Goal: Task Accomplishment & Management: Manage account settings

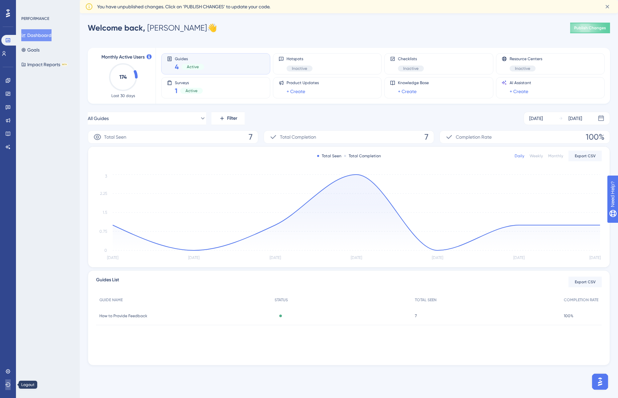
click at [10, 385] on icon at bounding box center [7, 384] width 5 height 4
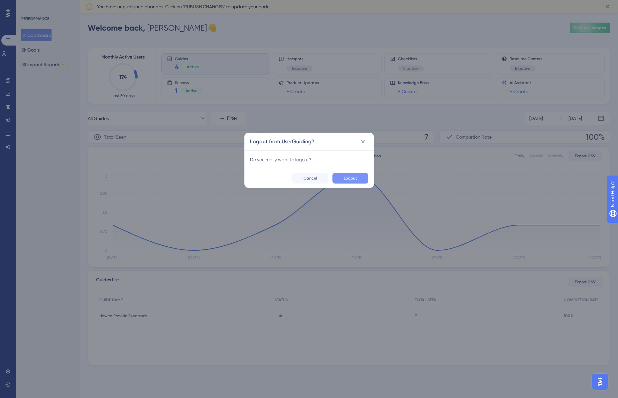
click at [357, 173] on button "Logout" at bounding box center [351, 178] width 36 height 11
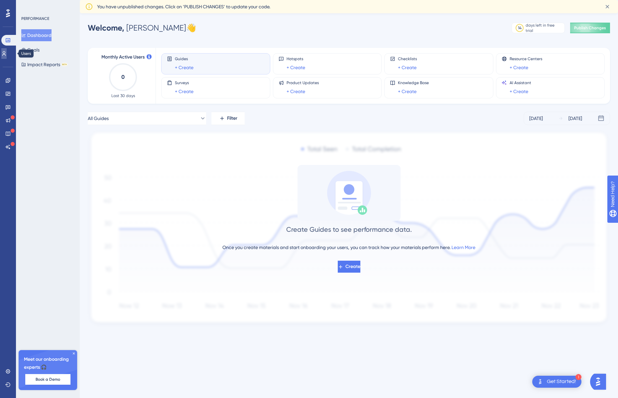
click at [6, 54] on icon at bounding box center [3, 53] width 5 height 5
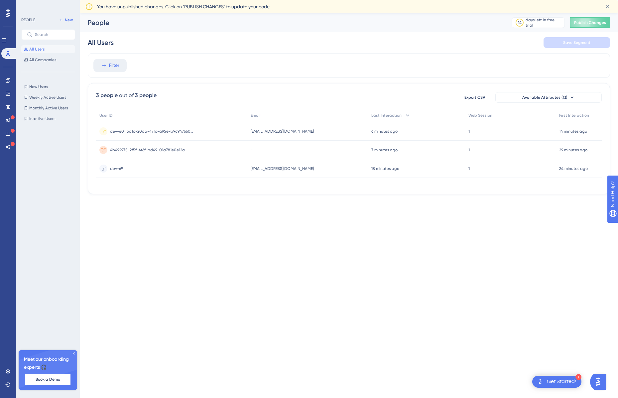
click at [107, 131] on circle at bounding box center [103, 131] width 8 height 8
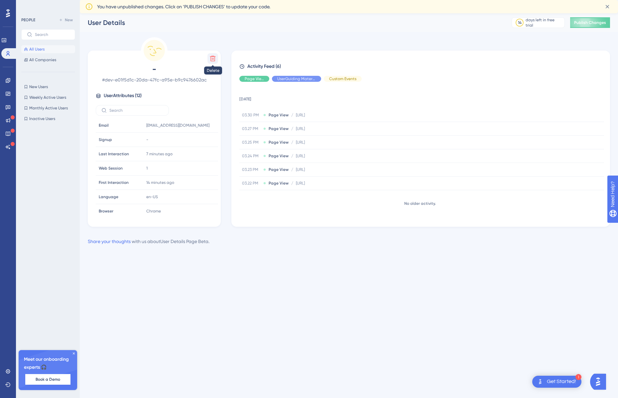
click at [211, 60] on icon at bounding box center [213, 58] width 7 height 7
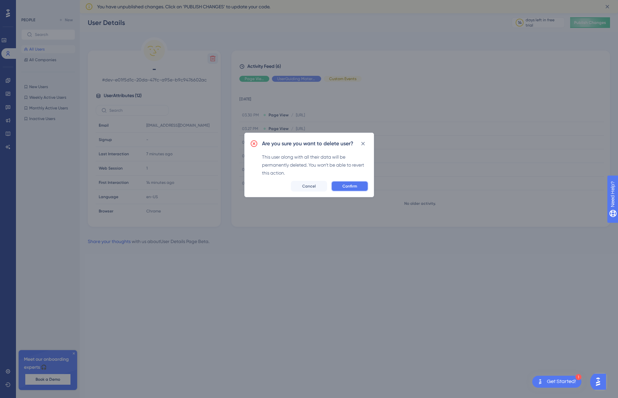
click at [357, 185] on button "Confirm" at bounding box center [349, 186] width 37 height 11
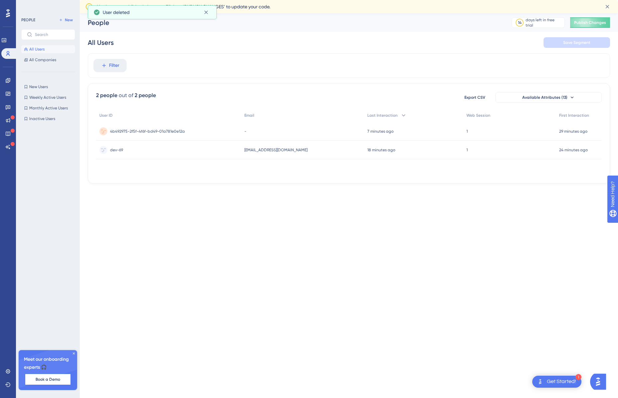
click at [146, 131] on span "4b492975-2f5f-4f6f-bd49-01a781e0e12a" at bounding box center [147, 131] width 75 height 5
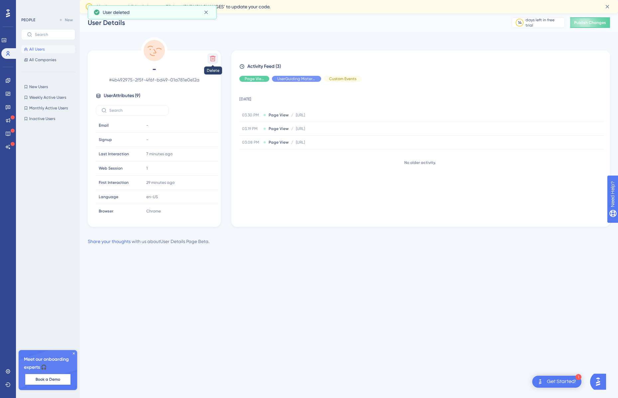
click at [213, 58] on icon at bounding box center [213, 58] width 7 height 7
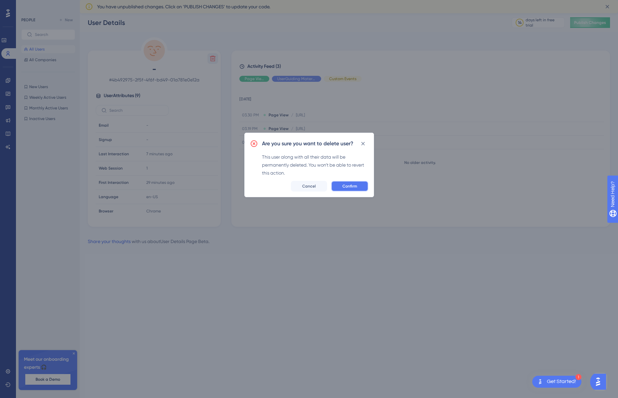
click at [350, 186] on span "Confirm" at bounding box center [350, 186] width 15 height 5
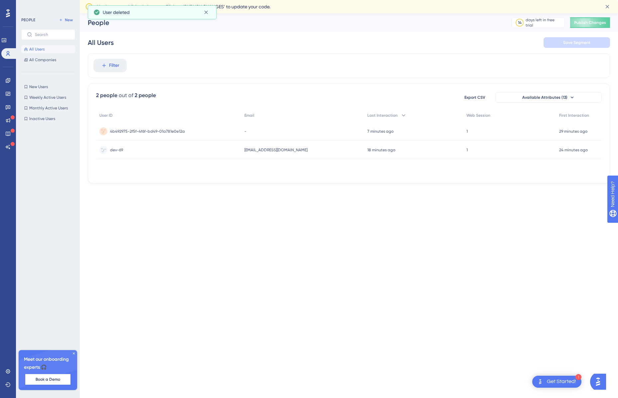
click at [156, 147] on div "dev-69 dev-69" at bounding box center [168, 150] width 145 height 19
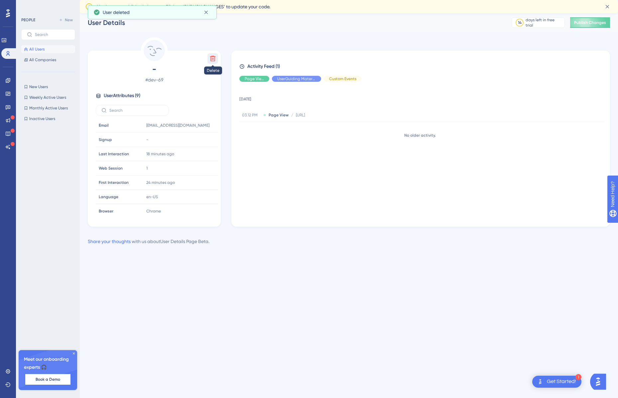
click at [213, 57] on icon at bounding box center [213, 58] width 7 height 7
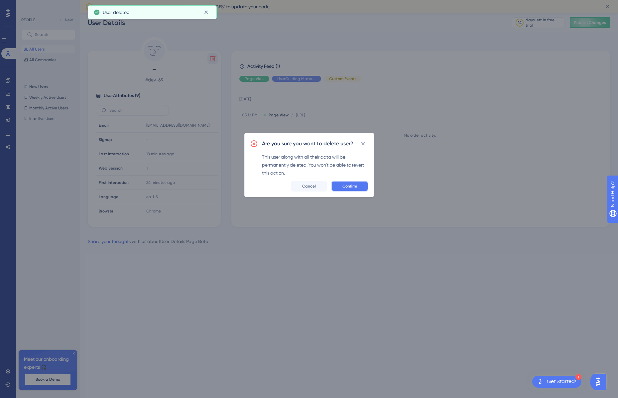
click at [345, 187] on span "Confirm" at bounding box center [350, 186] width 15 height 5
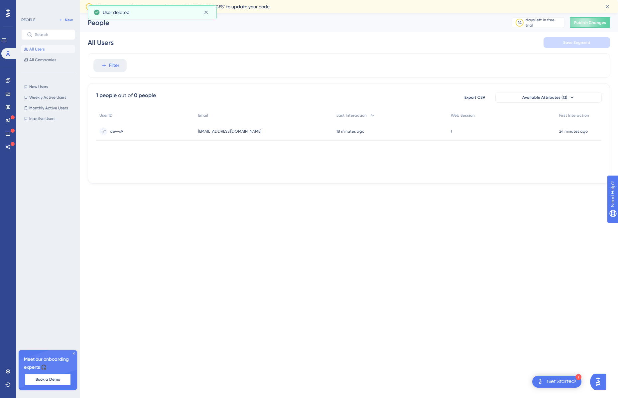
click at [154, 132] on div "dev-69 dev-69" at bounding box center [145, 131] width 99 height 19
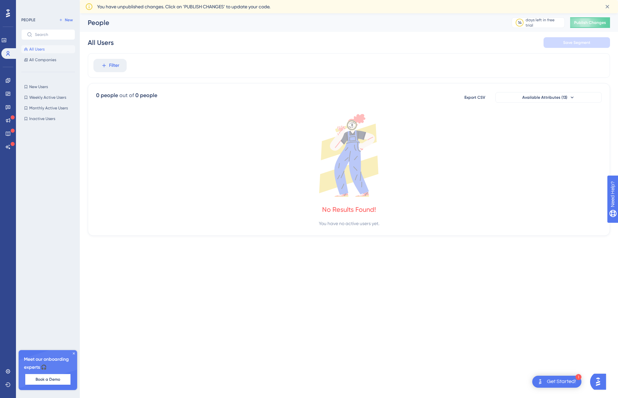
click at [40, 51] on span "All Users" at bounding box center [36, 49] width 15 height 5
click at [42, 59] on span "All Companies" at bounding box center [42, 59] width 27 height 5
click at [45, 50] on button "All Users" at bounding box center [48, 49] width 54 height 8
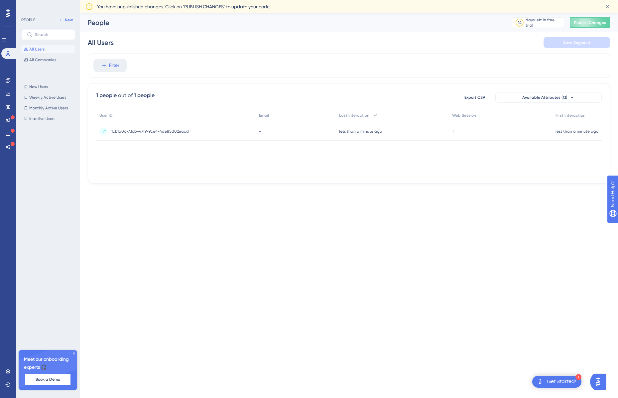
click at [164, 132] on span "11cb1a0c-73cb-47f9-9ce4-4de85d02eacd" at bounding box center [149, 131] width 79 height 5
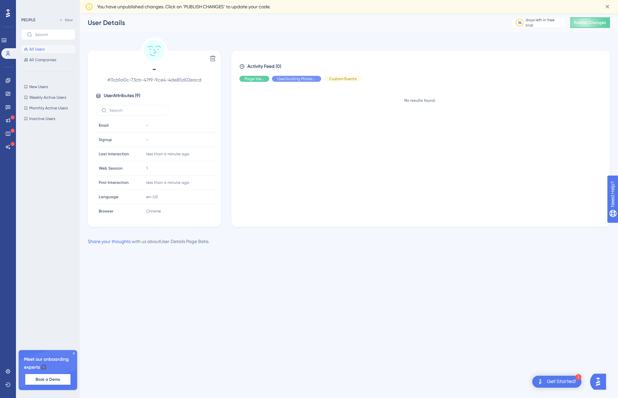
click at [50, 48] on button "All Users" at bounding box center [48, 49] width 54 height 8
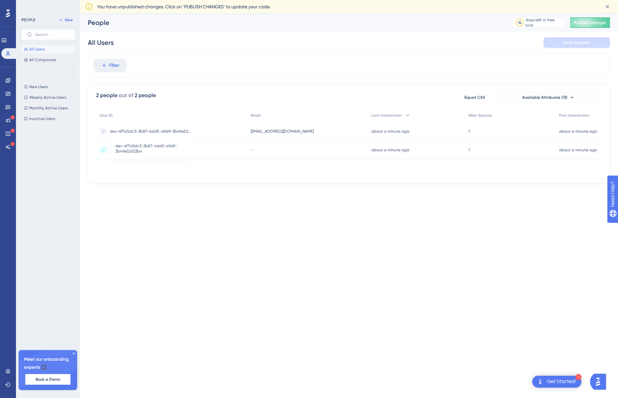
click at [133, 129] on span "dev-6f7a5dc3-3b87-4dd5-a9d9-3b49e52053b4" at bounding box center [151, 131] width 83 height 5
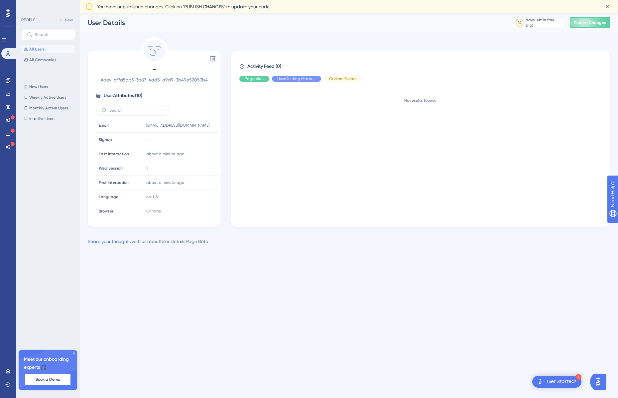
click at [51, 48] on button "All Users" at bounding box center [48, 49] width 54 height 8
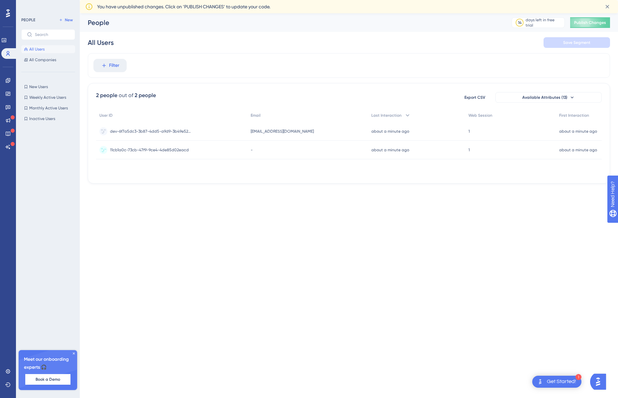
click at [169, 149] on span "11cb1a0c-73cb-47f9-9ce4-4de85d02eacd" at bounding box center [149, 149] width 79 height 5
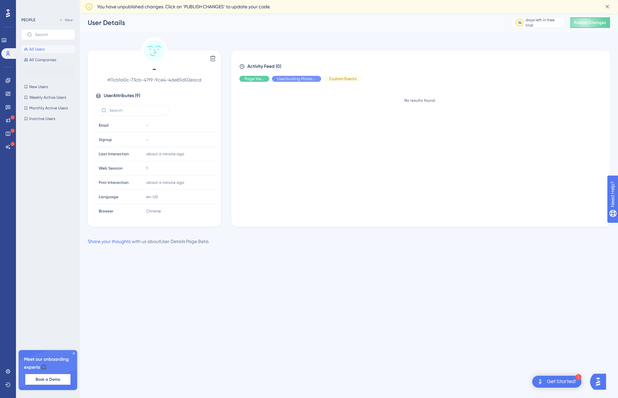
click at [59, 51] on button "All Users" at bounding box center [48, 49] width 54 height 8
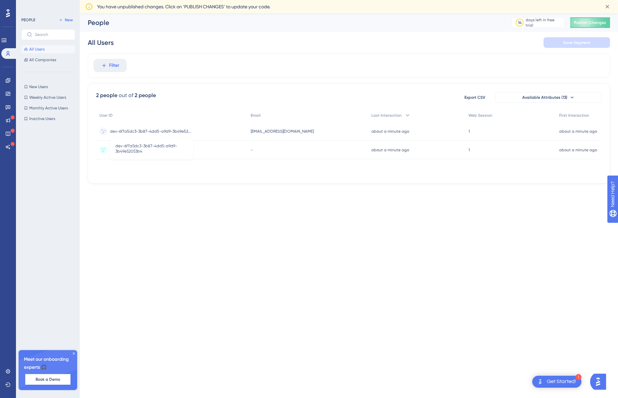
click at [173, 129] on span "dev-6f7a5dc3-3b87-4dd5-a9d9-3b49e52053b4" at bounding box center [151, 131] width 83 height 5
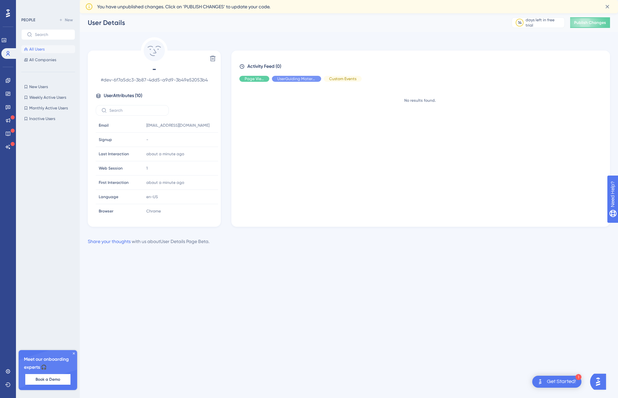
click at [44, 49] on span "All Users" at bounding box center [36, 49] width 15 height 5
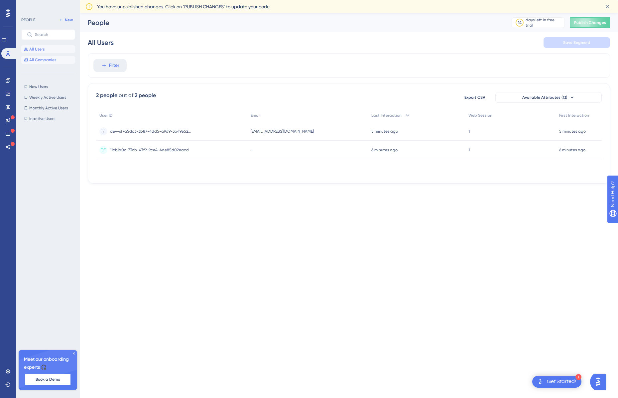
click at [48, 57] on span "All Companies" at bounding box center [42, 59] width 27 height 5
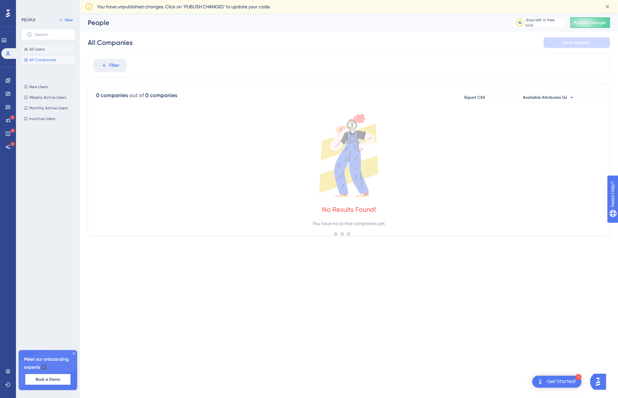
click at [47, 51] on button "All Users" at bounding box center [48, 49] width 54 height 8
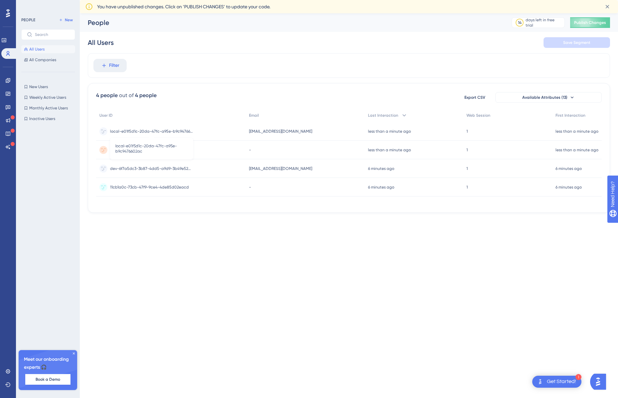
click at [154, 130] on span "local-e01f5d1c-20da-47fc-a95e-b9c9476602ac" at bounding box center [151, 131] width 83 height 5
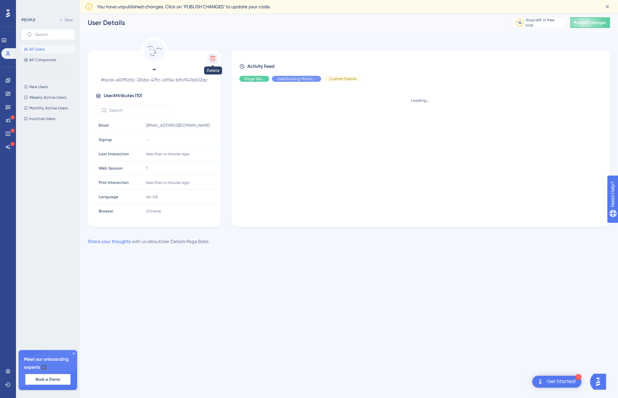
click at [213, 59] on icon at bounding box center [213, 59] width 6 height 6
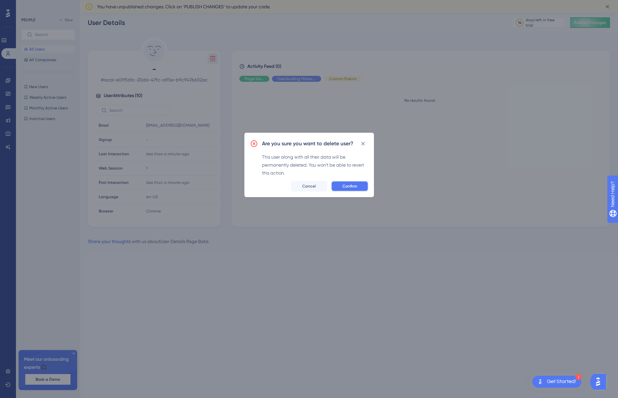
click at [355, 187] on span "Confirm" at bounding box center [350, 186] width 15 height 5
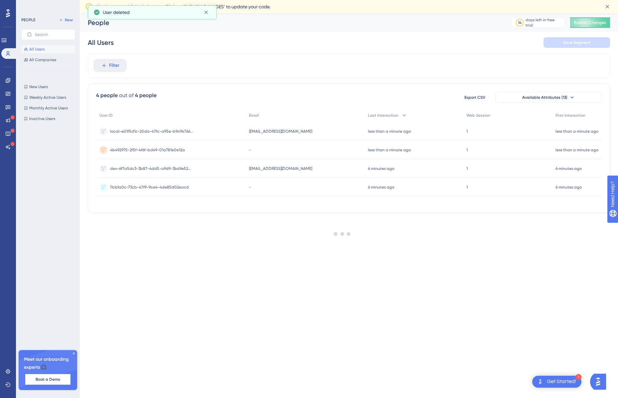
click at [171, 153] on div at bounding box center [343, 234] width 552 height 350
click at [166, 134] on div "4b492975-2f5f-4f6f-bd49-01a781e0e12a 4b492975-2f5f-4f6f-bd49-01a781e0e12a" at bounding box center [147, 131] width 75 height 19
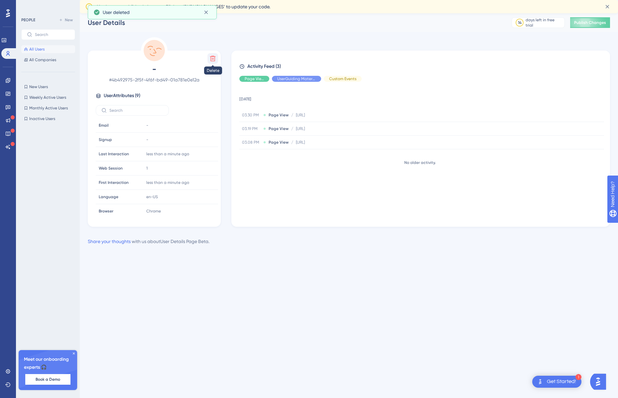
click at [211, 58] on icon at bounding box center [213, 58] width 7 height 7
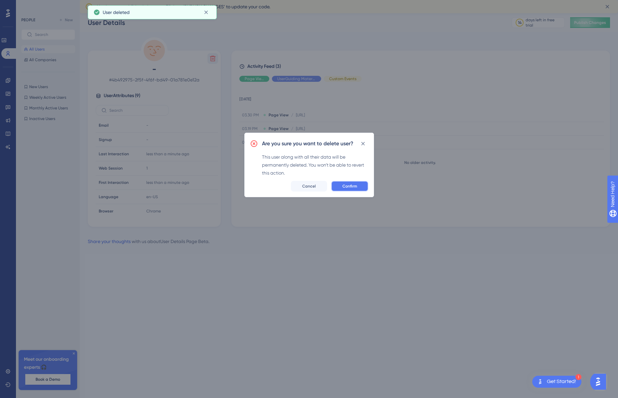
click at [337, 189] on button "Confirm" at bounding box center [349, 186] width 37 height 11
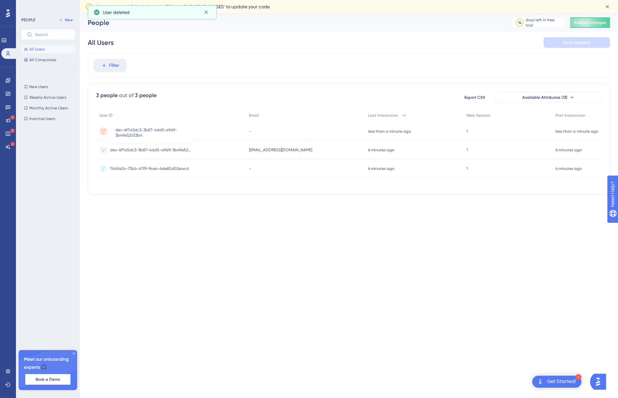
click at [156, 151] on span "dev-6f7a5dc3-3b87-4dd5-a9d9-3b49e52053b4" at bounding box center [151, 149] width 83 height 5
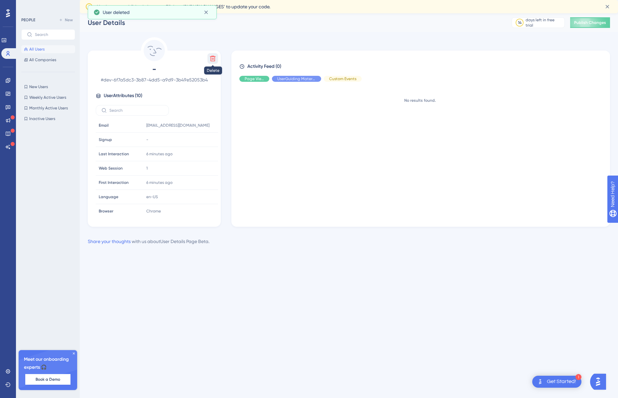
click at [217, 59] on button at bounding box center [213, 58] width 11 height 11
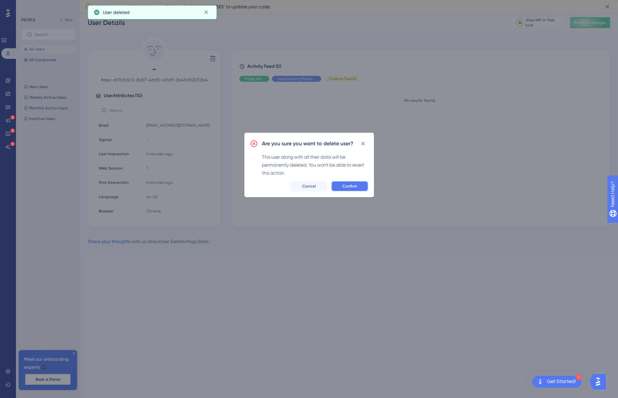
click at [346, 189] on button "Confirm" at bounding box center [349, 186] width 37 height 11
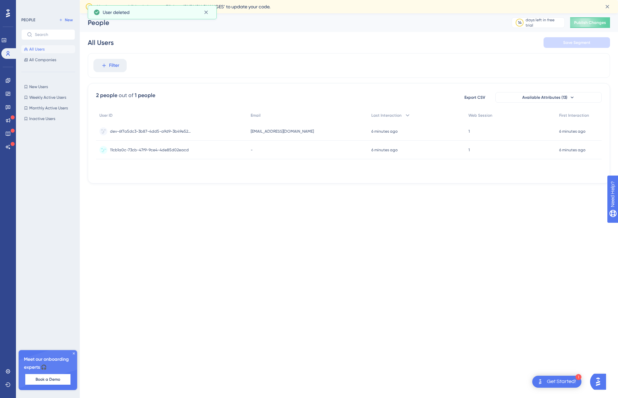
click at [151, 152] on span "11cb1a0c-73cb-47f9-9ce4-4de85d02eacd" at bounding box center [149, 149] width 79 height 5
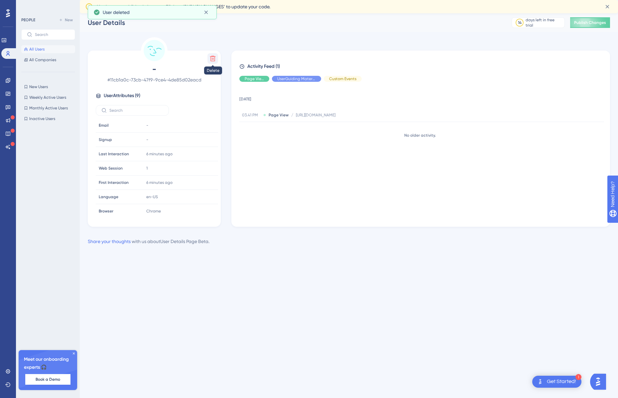
click at [214, 56] on icon at bounding box center [213, 58] width 7 height 7
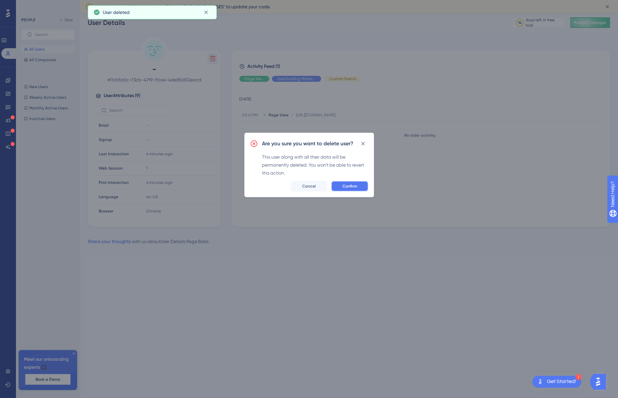
click at [355, 186] on span "Confirm" at bounding box center [350, 186] width 15 height 5
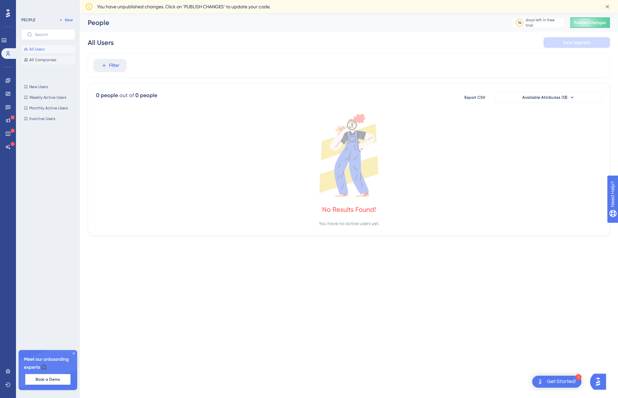
click at [55, 62] on span "All Companies" at bounding box center [42, 59] width 27 height 5
click at [45, 50] on button "All Users" at bounding box center [48, 49] width 54 height 8
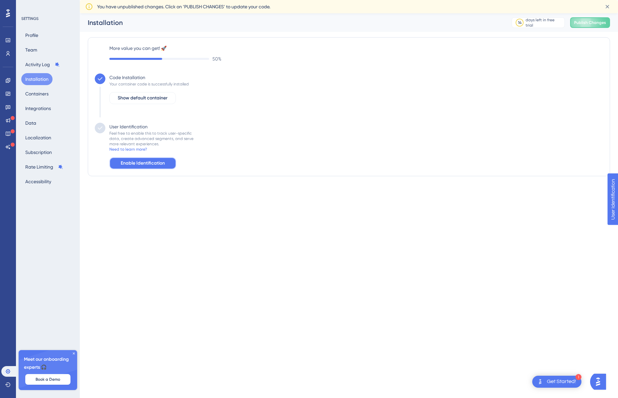
click at [142, 164] on span "Enable Identification" at bounding box center [143, 163] width 44 height 8
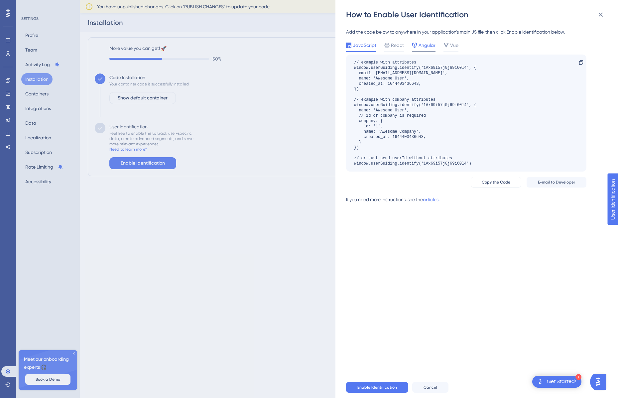
click at [420, 46] on span "Angular" at bounding box center [427, 45] width 17 height 8
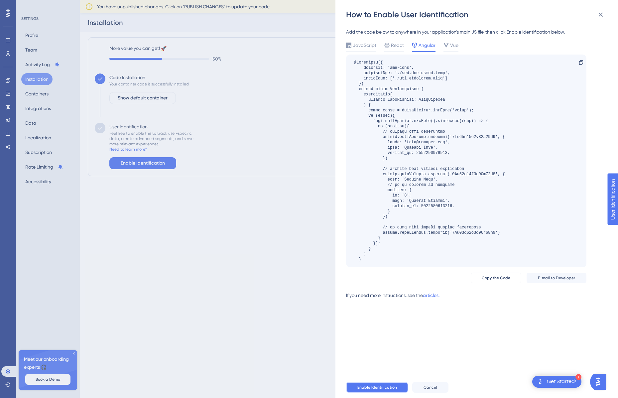
click at [395, 391] on button "Enable Identification" at bounding box center [377, 387] width 62 height 11
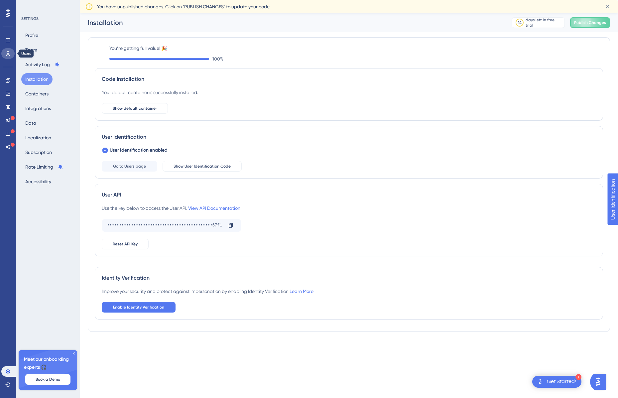
click at [10, 53] on icon at bounding box center [7, 53] width 5 height 5
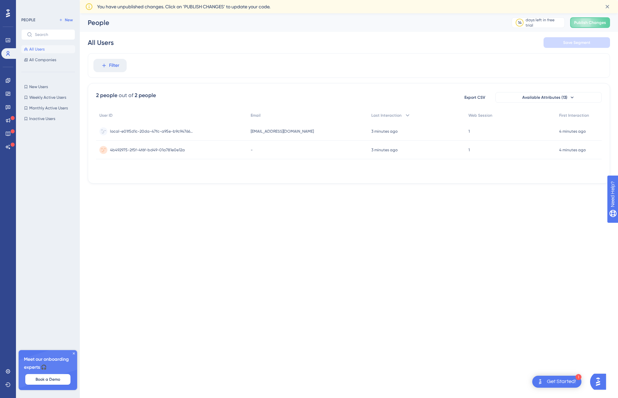
click at [289, 129] on span "[EMAIL_ADDRESS][DOMAIN_NAME]" at bounding box center [282, 131] width 63 height 5
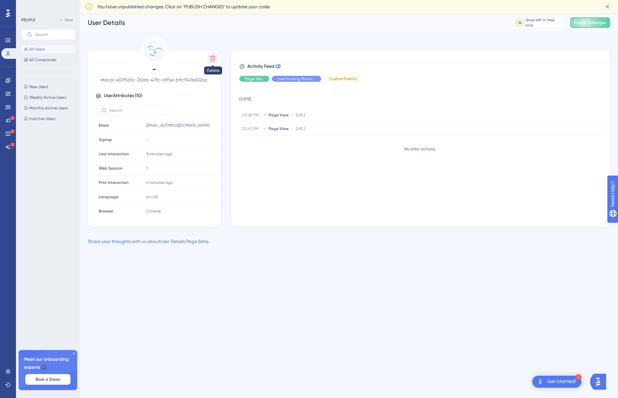
click at [213, 58] on icon at bounding box center [213, 58] width 7 height 7
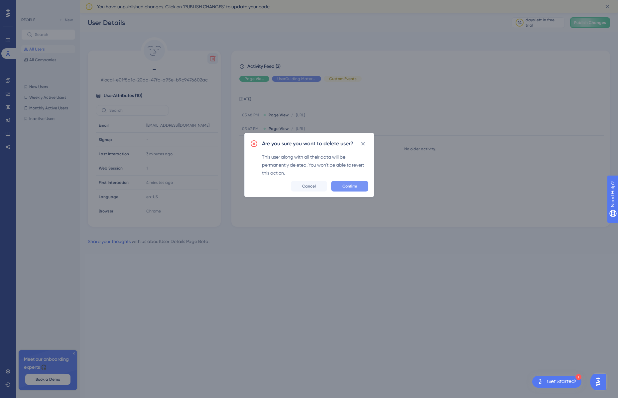
click at [352, 188] on span "Confirm" at bounding box center [350, 186] width 15 height 5
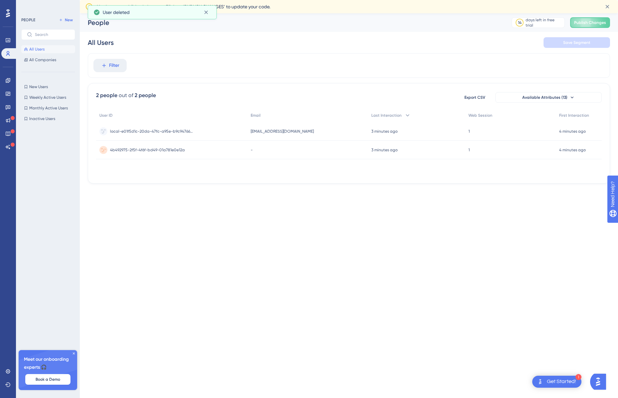
click at [183, 149] on span "4b492975-2f5f-4f6f-bd49-01a781e0e12a" at bounding box center [147, 149] width 75 height 5
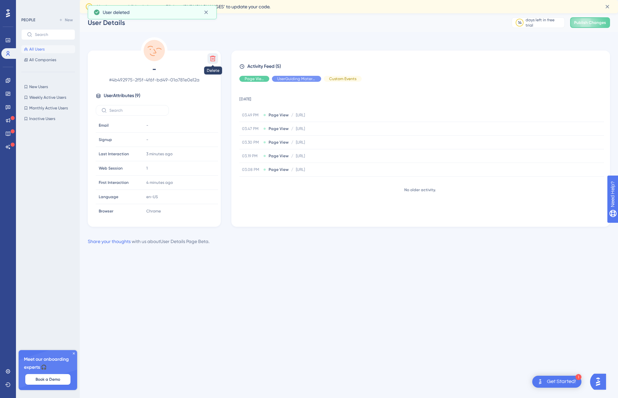
click at [210, 61] on icon at bounding box center [213, 58] width 7 height 7
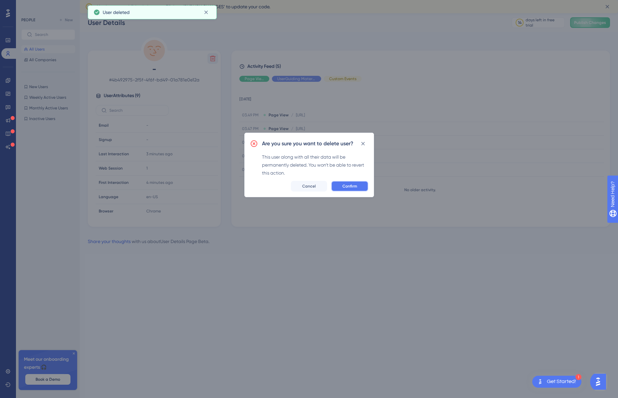
click at [359, 182] on button "Confirm" at bounding box center [349, 186] width 37 height 11
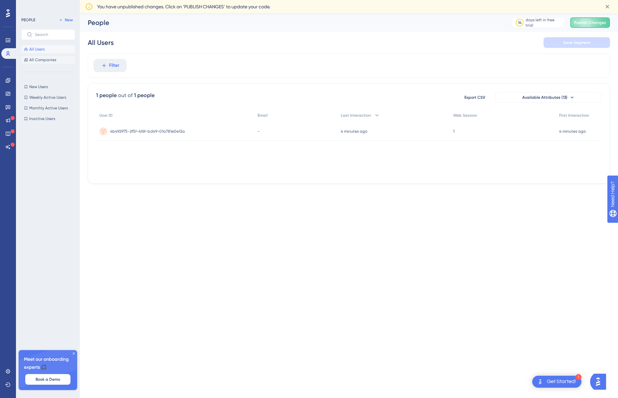
click at [46, 59] on span "All Companies" at bounding box center [42, 59] width 27 height 5
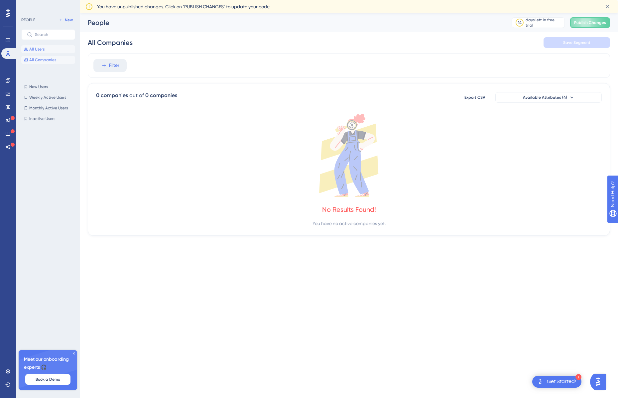
click at [45, 50] on button "All Users" at bounding box center [48, 49] width 54 height 8
click at [57, 61] on button "All Companies" at bounding box center [48, 60] width 54 height 8
click at [47, 50] on button "All Users" at bounding box center [48, 49] width 54 height 8
click at [51, 62] on span "All Companies" at bounding box center [42, 59] width 27 height 5
click at [49, 52] on button "All Users" at bounding box center [48, 49] width 54 height 8
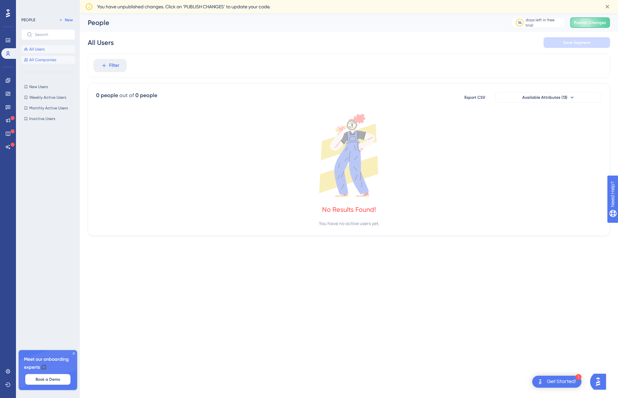
click at [48, 58] on span "All Companies" at bounding box center [42, 59] width 27 height 5
click at [51, 50] on button "All Users" at bounding box center [48, 49] width 54 height 8
click at [38, 58] on span "All Companies" at bounding box center [42, 59] width 27 height 5
click at [47, 49] on button "All Users" at bounding box center [48, 49] width 54 height 8
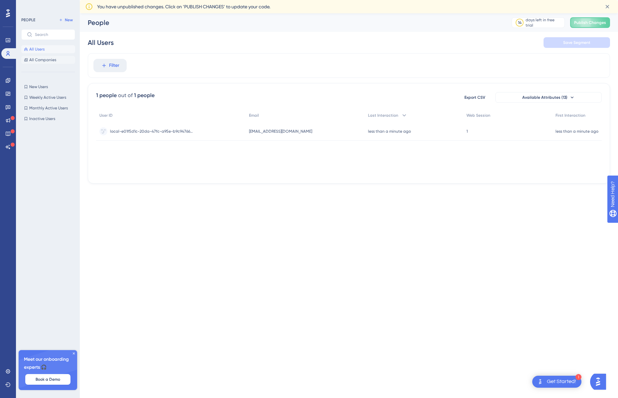
click at [49, 61] on span "All Companies" at bounding box center [42, 59] width 27 height 5
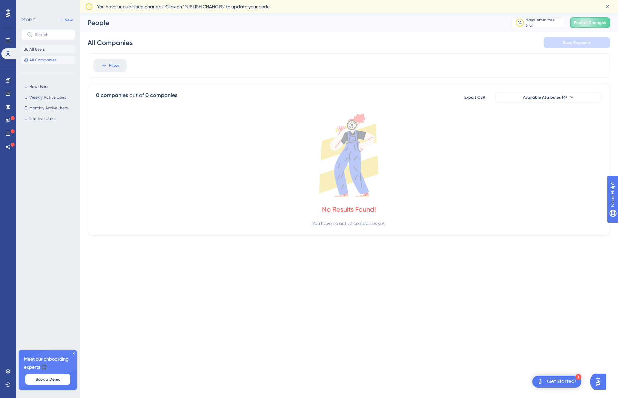
click at [50, 48] on button "All Users" at bounding box center [48, 49] width 54 height 8
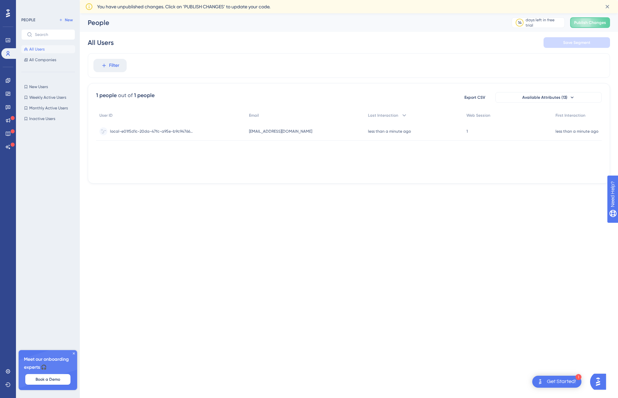
click at [265, 130] on span "[EMAIL_ADDRESS][DOMAIN_NAME]" at bounding box center [280, 131] width 63 height 5
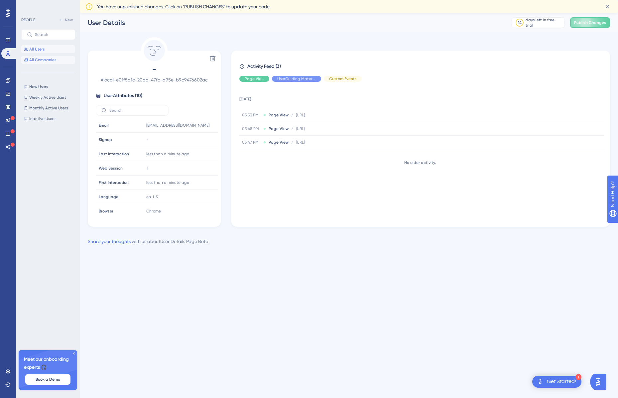
click at [47, 58] on span "All Companies" at bounding box center [42, 59] width 27 height 5
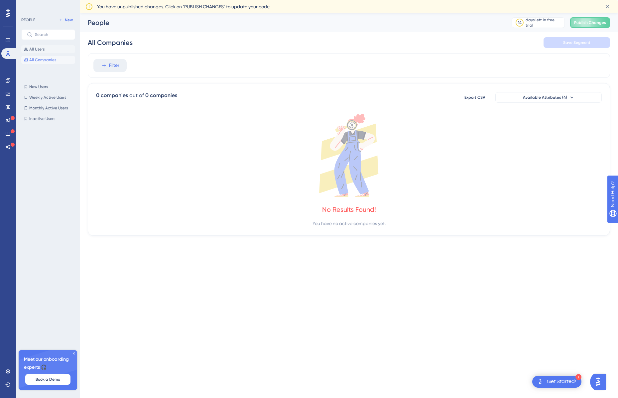
click at [43, 52] on span "All Users" at bounding box center [36, 49] width 15 height 5
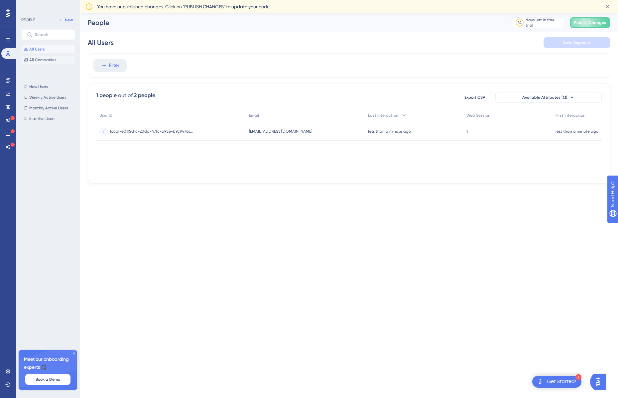
click at [45, 60] on span "All Companies" at bounding box center [42, 59] width 27 height 5
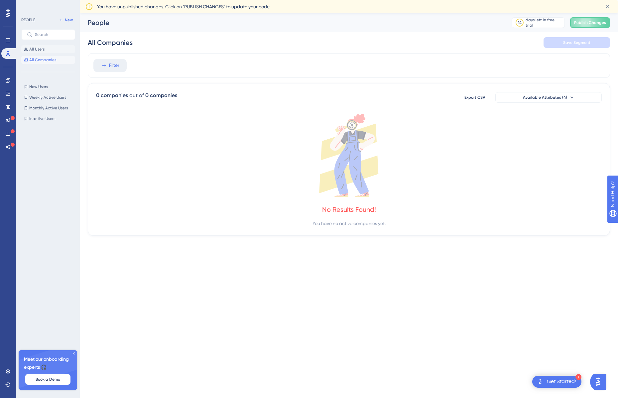
click at [46, 50] on button "All Users" at bounding box center [48, 49] width 54 height 8
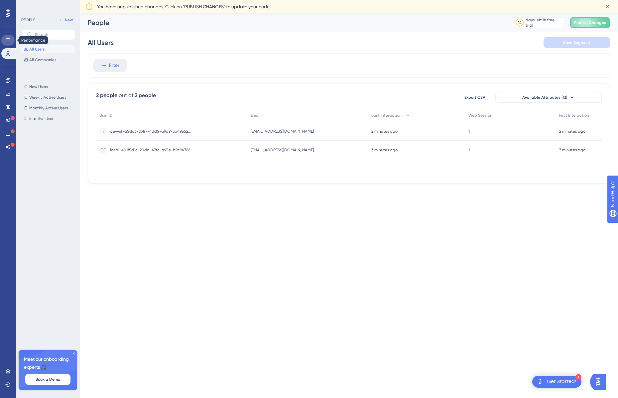
click at [10, 43] on link at bounding box center [7, 40] width 13 height 11
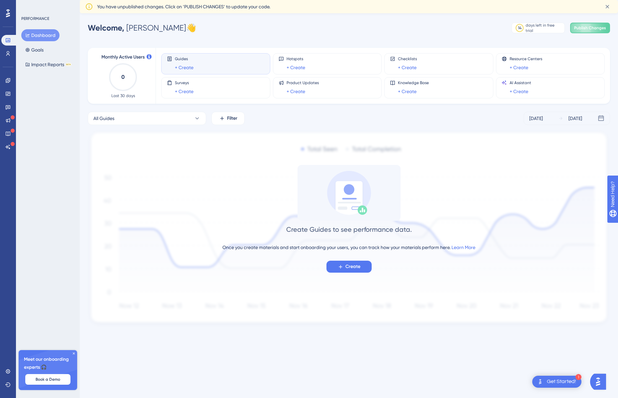
click at [175, 55] on div "Guides + Create" at bounding box center [215, 63] width 109 height 21
click at [169, 58] on icon at bounding box center [169, 58] width 5 height 5
click at [10, 78] on icon at bounding box center [7, 80] width 5 height 5
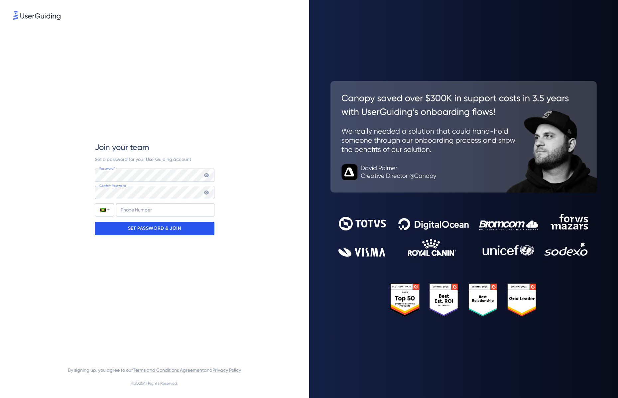
click at [161, 230] on p "SET PASSWORD & JOIN" at bounding box center [154, 228] width 53 height 11
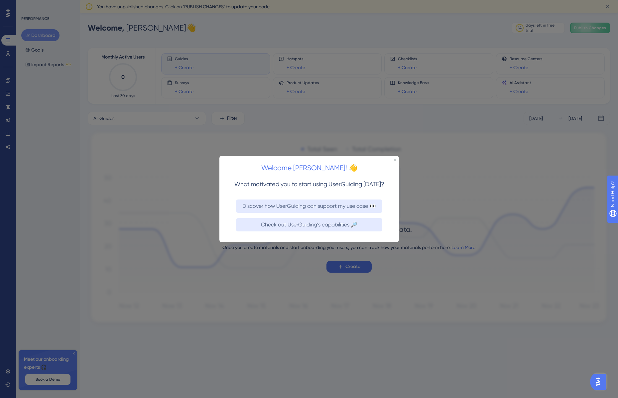
click at [163, 211] on div at bounding box center [309, 199] width 618 height 398
click at [396, 159] on div "Welcome Daniel! 👋" at bounding box center [309, 166] width 180 height 21
click at [394, 159] on icon "Close Preview" at bounding box center [394, 159] width 3 height 3
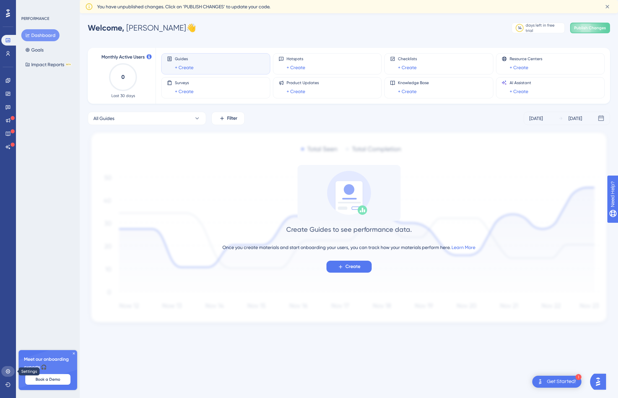
click at [8, 370] on icon at bounding box center [7, 371] width 5 height 5
